Goal: Navigation & Orientation: Find specific page/section

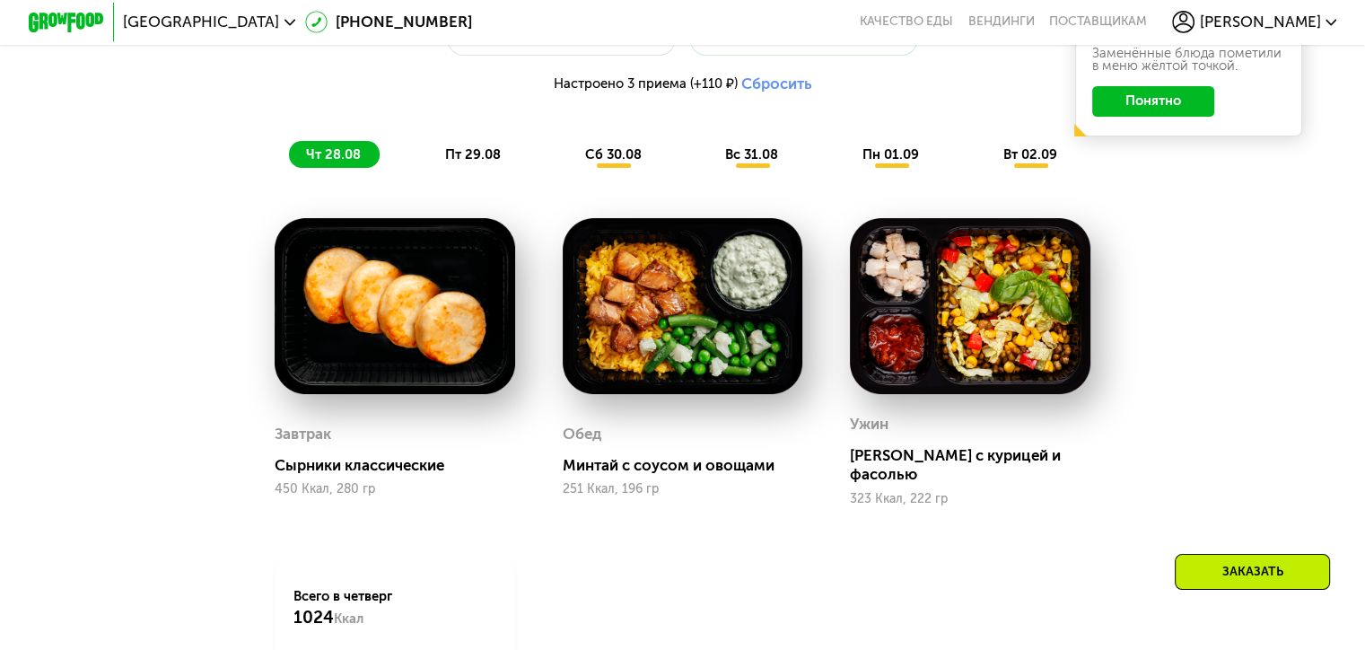
scroll to position [1077, 0]
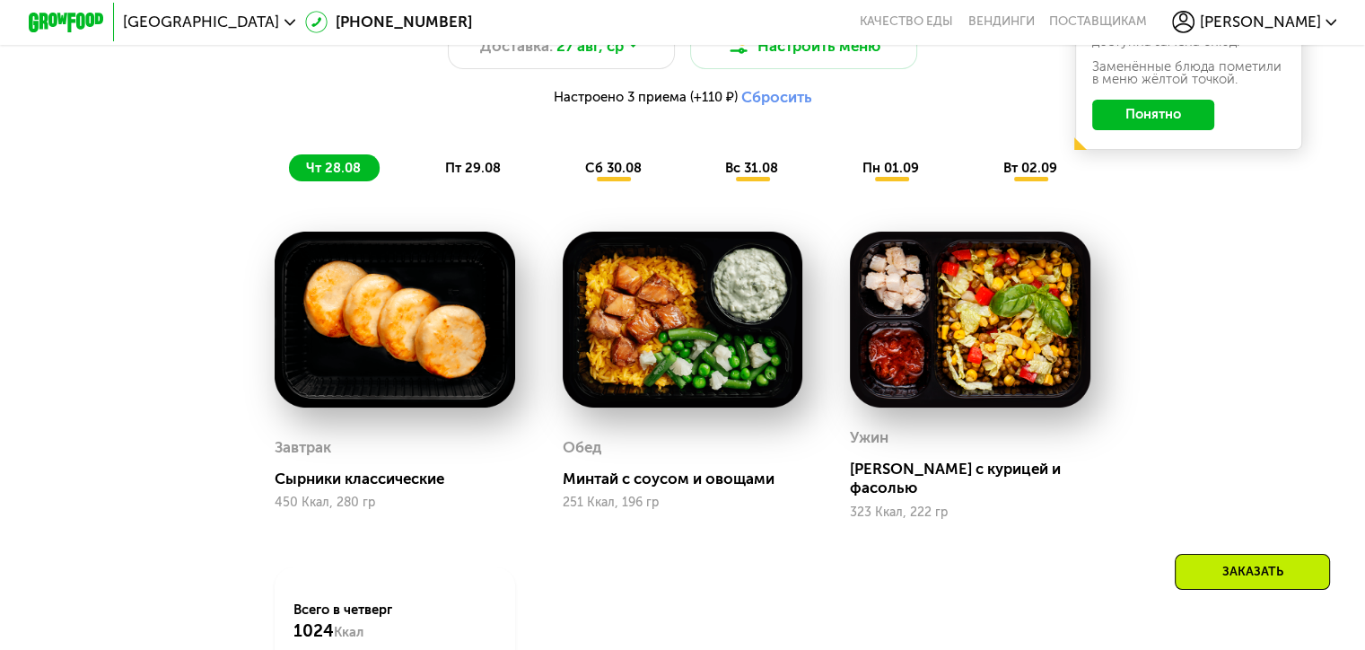
click at [478, 176] on span "пт 29.08" at bounding box center [473, 168] width 56 height 16
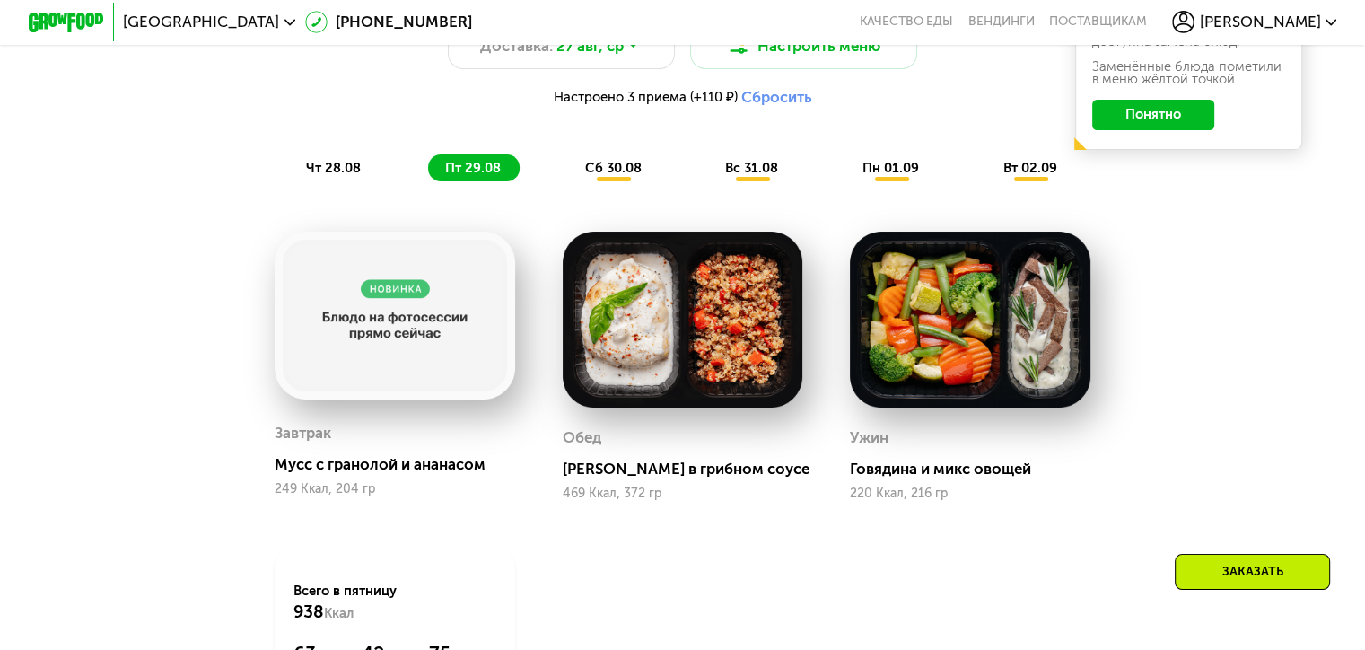
click at [603, 176] on span "сб 30.08" at bounding box center [613, 168] width 57 height 16
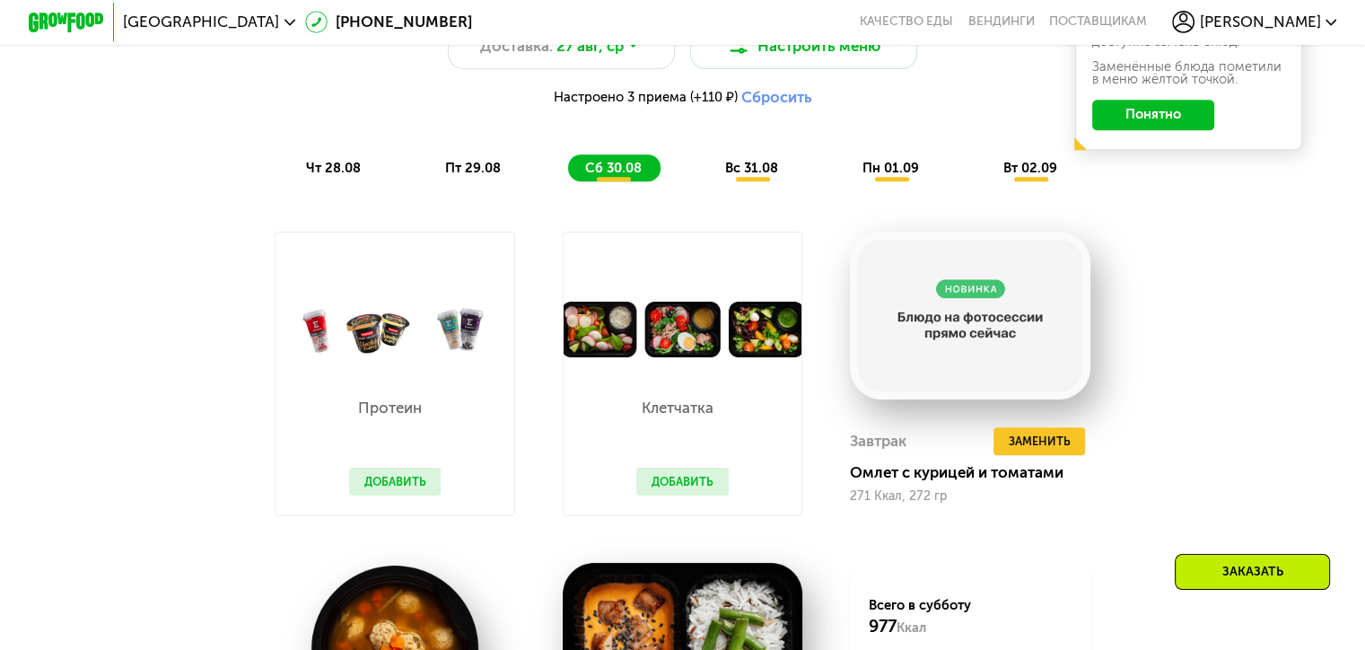
click at [1313, 22] on span "[PERSON_NAME]" at bounding box center [1259, 21] width 121 height 15
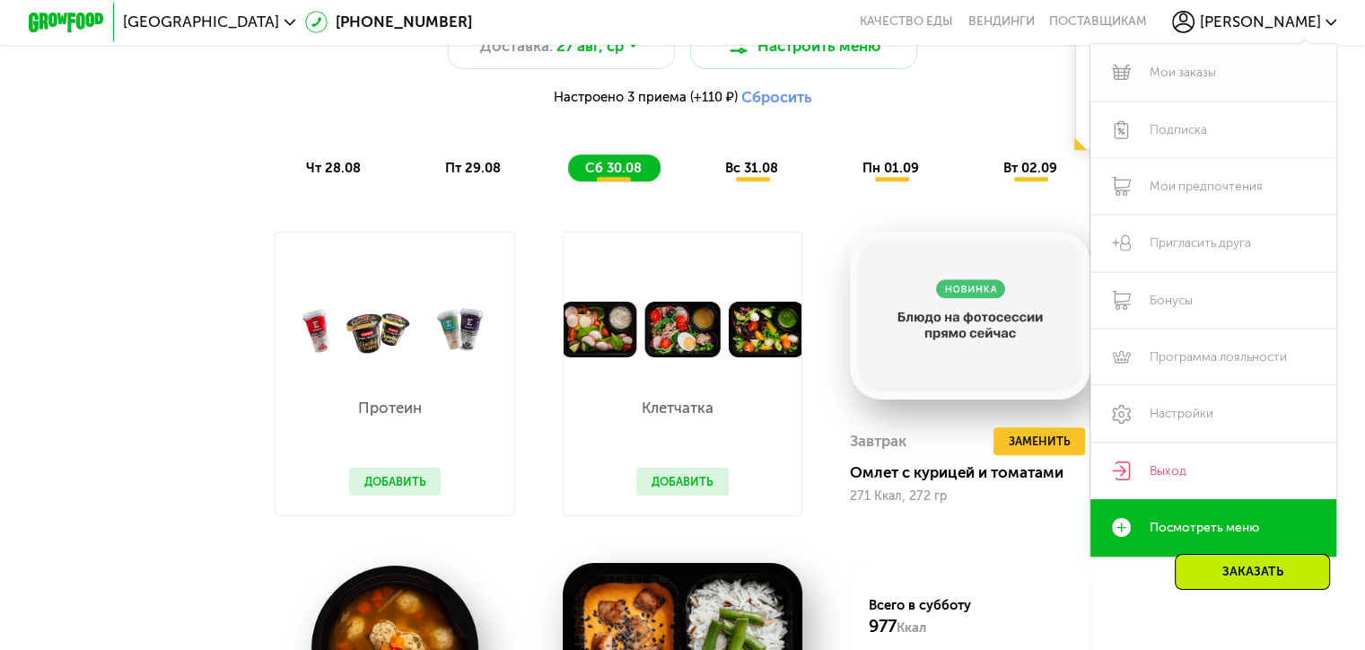
click at [1200, 81] on link "Мои заказы" at bounding box center [1213, 72] width 247 height 57
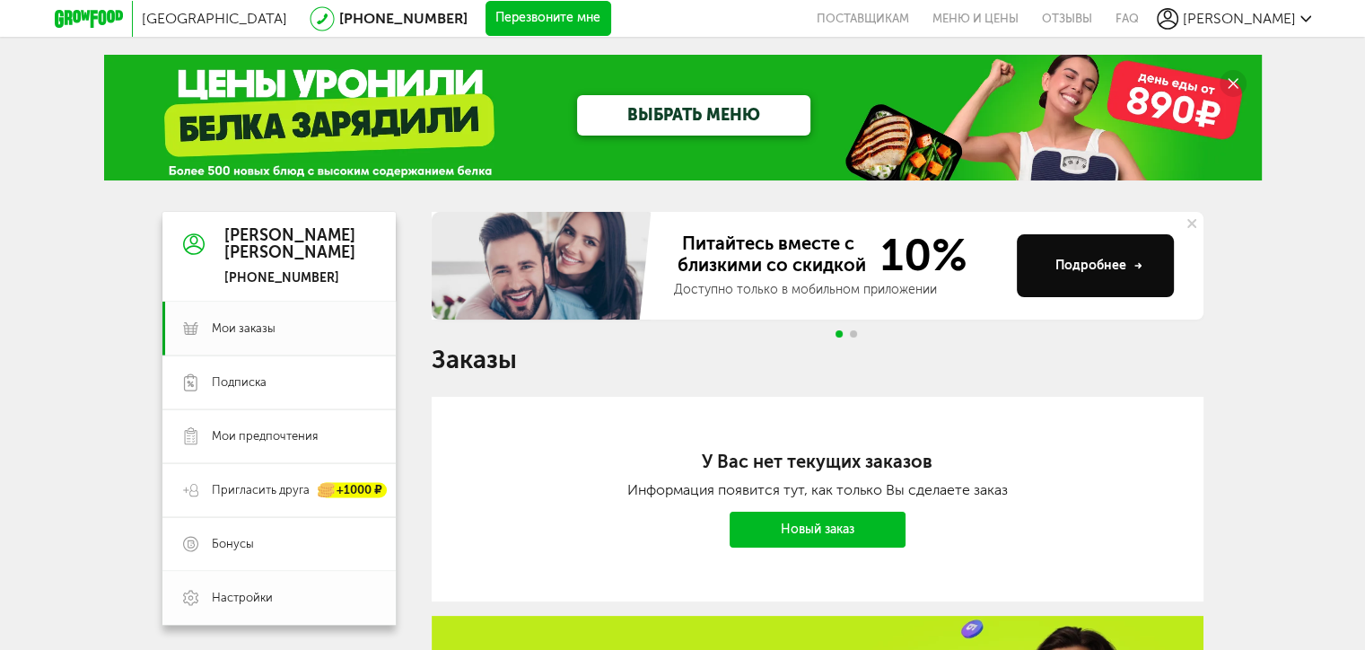
click at [256, 606] on link "Настройки" at bounding box center [278, 598] width 233 height 54
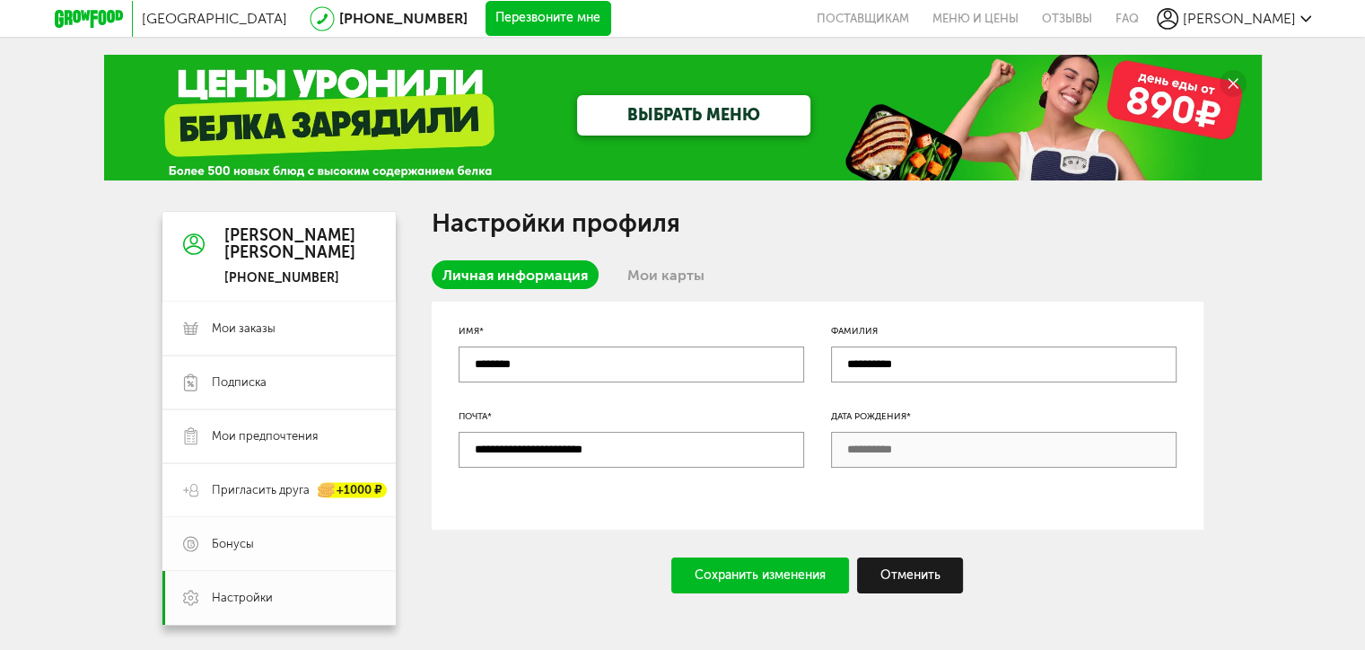
click at [250, 542] on span "Бонусы" at bounding box center [233, 544] width 42 height 16
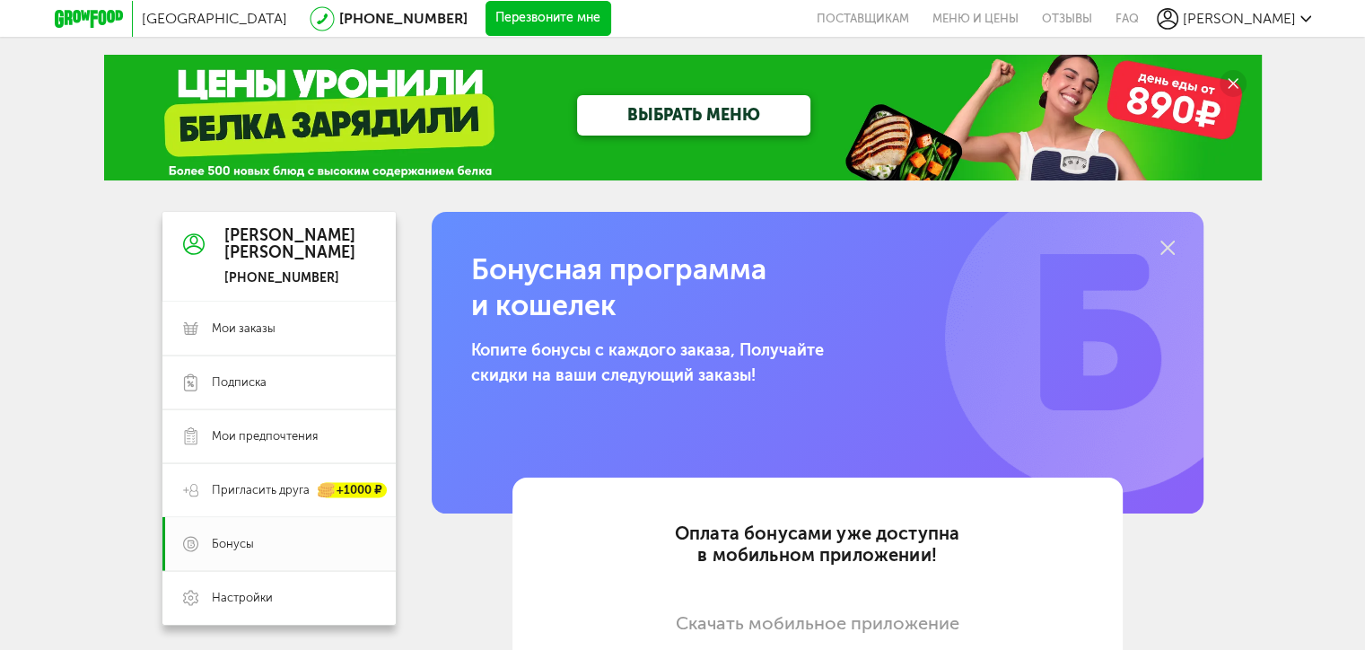
click at [1167, 243] on icon at bounding box center [1167, 248] width 14 height 14
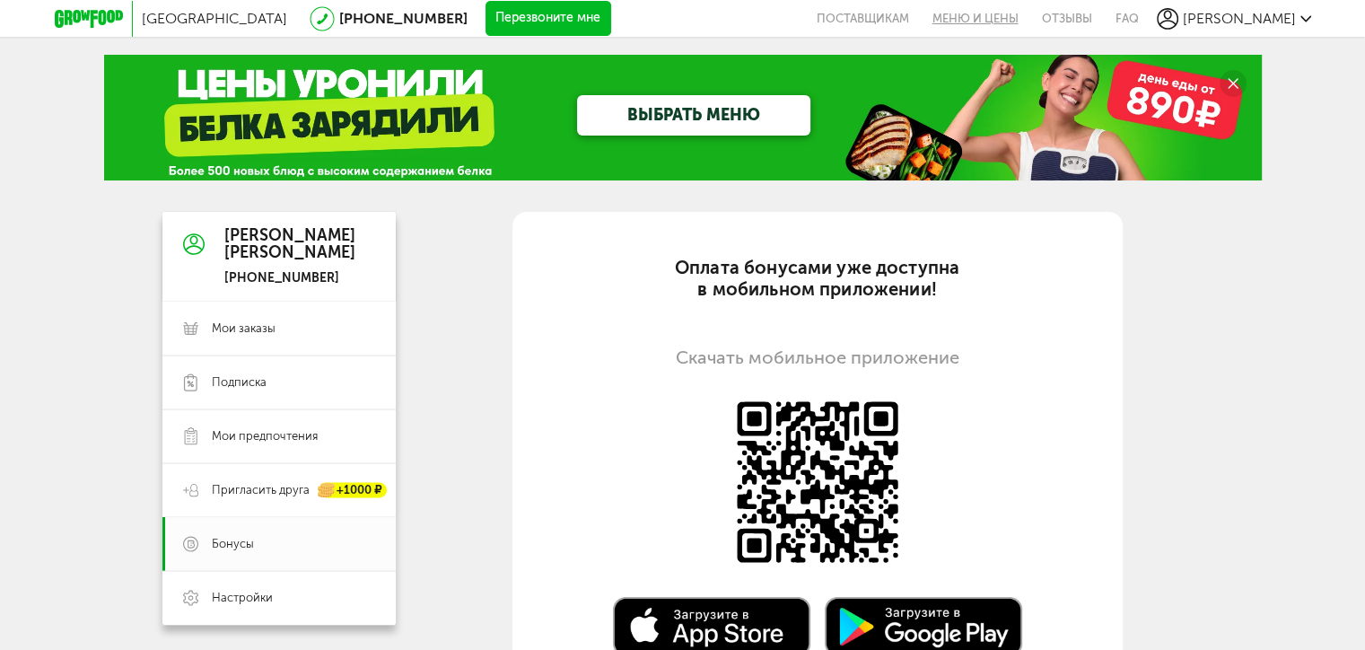
click at [1029, 13] on link "Меню и цены" at bounding box center [975, 18] width 109 height 37
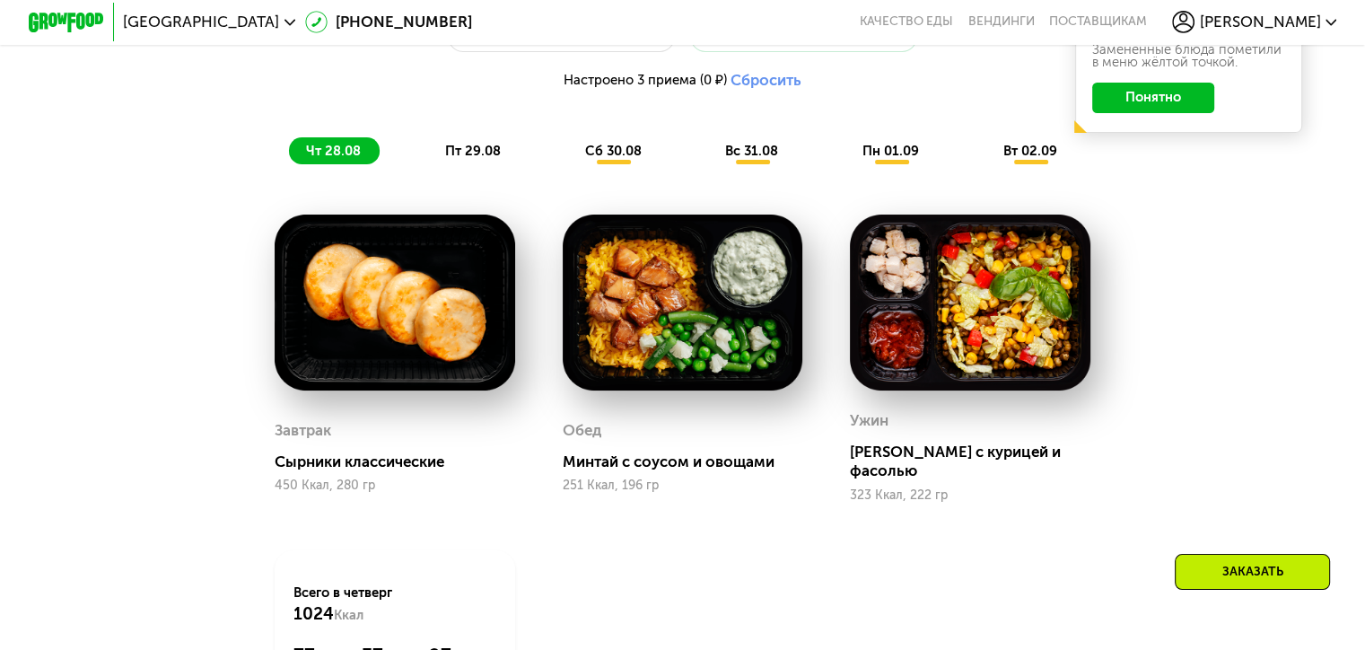
scroll to position [1077, 0]
